Goal: Information Seeking & Learning: Learn about a topic

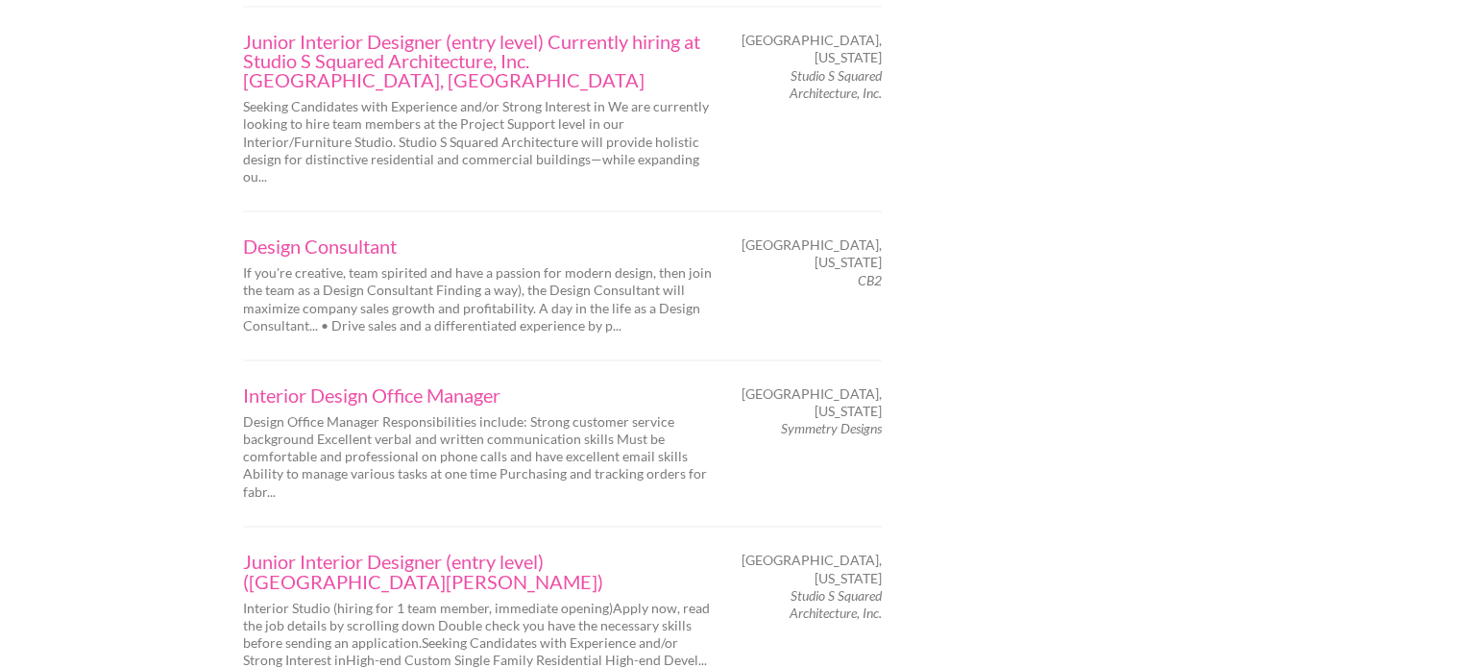
scroll to position [3082, 0]
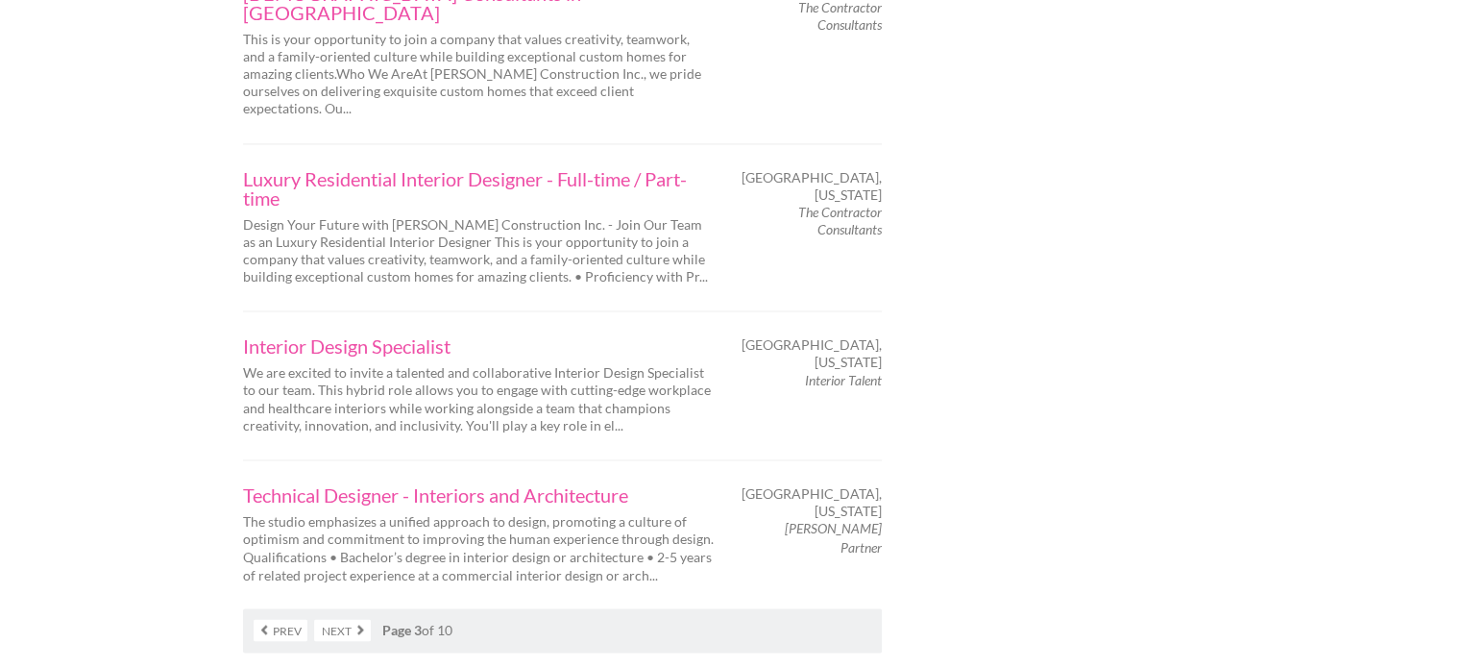
scroll to position [3109, 0]
click at [346, 618] on link "Next" at bounding box center [342, 629] width 57 height 22
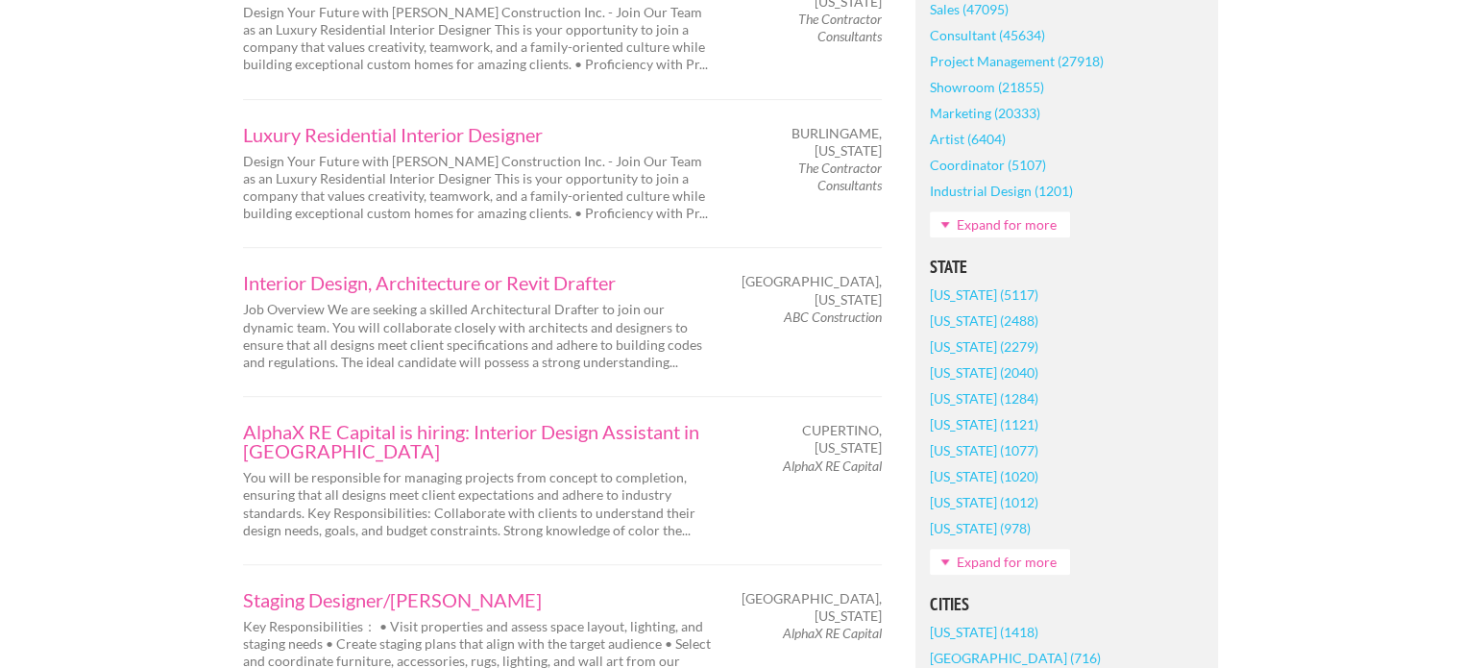
scroll to position [1080, 0]
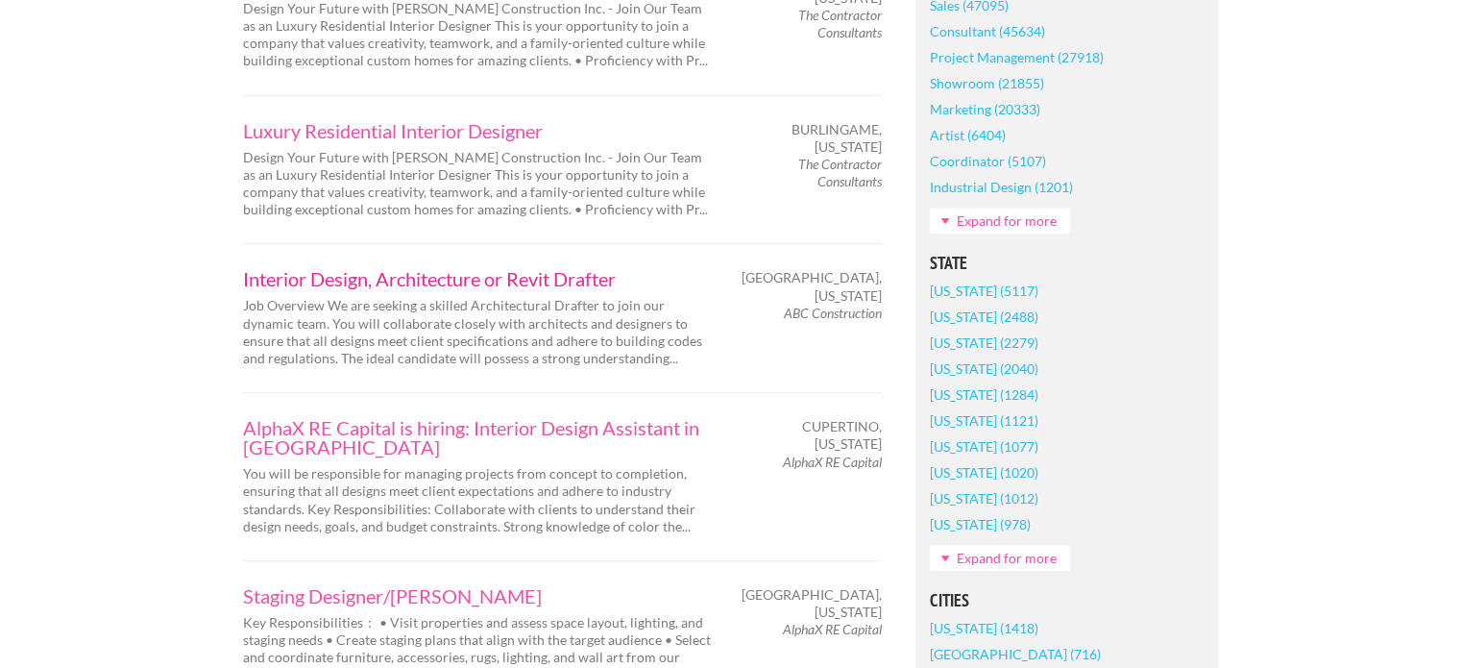
click at [461, 269] on link "Interior Design, Architecture or Revit Drafter" at bounding box center [478, 278] width 471 height 19
